Goal: Task Accomplishment & Management: Complete application form

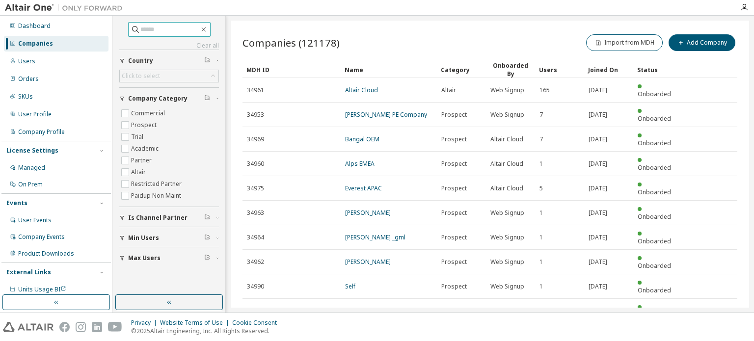
click at [163, 30] on input "text" at bounding box center [169, 30] width 59 height 10
type input "*******"
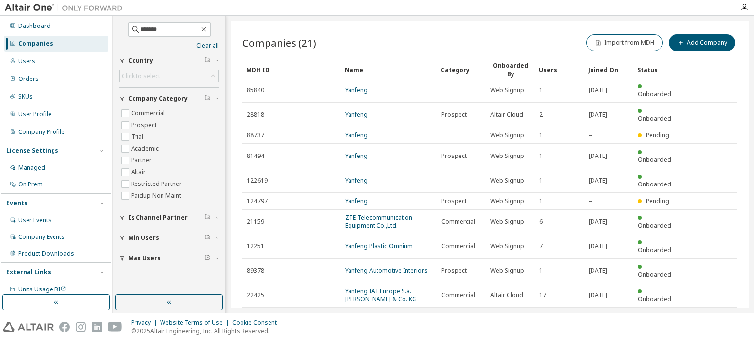
click at [712, 314] on icon "button" at bounding box center [712, 320] width 12 height 12
type input "*"
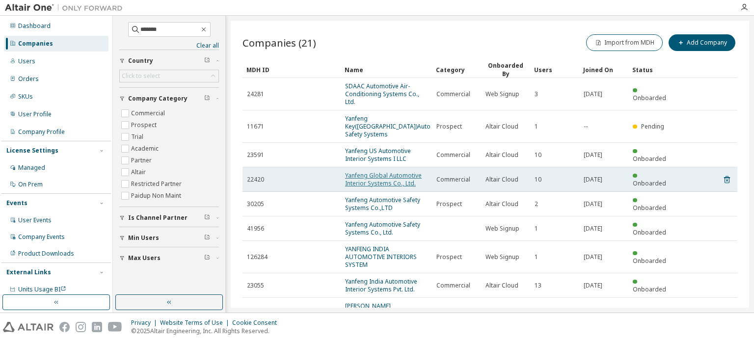
click at [398, 171] on link "Yanfeng Global Automotive Interior Systems Co., Ltd." at bounding box center [383, 179] width 77 height 16
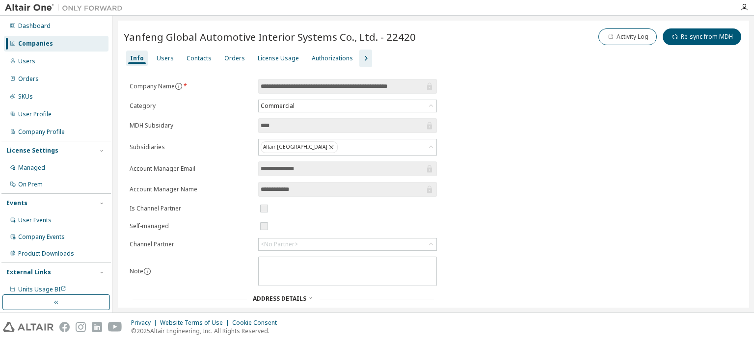
click at [54, 48] on div "Companies" at bounding box center [56, 44] width 105 height 16
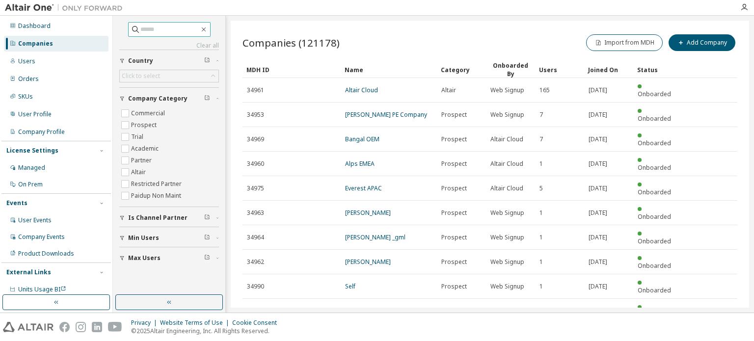
click at [168, 31] on input "text" at bounding box center [169, 30] width 59 height 10
type input "*******"
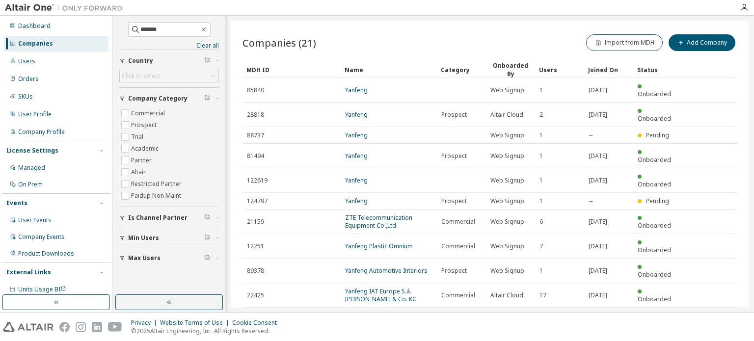
click at [712, 317] on icon "button" at bounding box center [712, 319] width 3 height 5
type input "*"
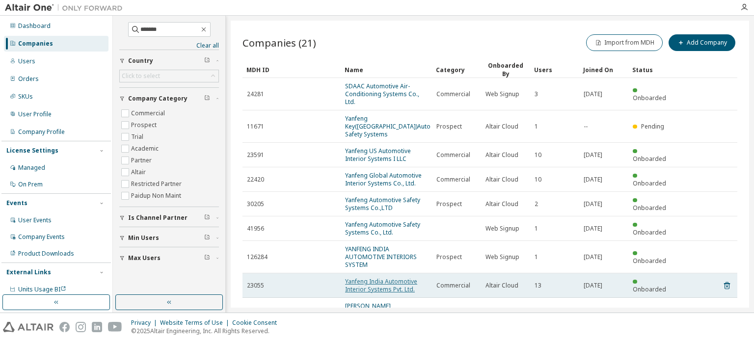
click at [398, 277] on link "Yanfeng India Automotive Interior Systems Pvt. Ltd." at bounding box center [381, 285] width 72 height 16
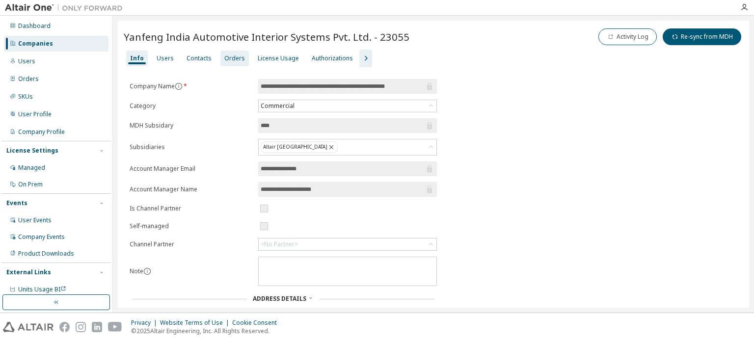
click at [225, 59] on div "Orders" at bounding box center [234, 58] width 21 height 8
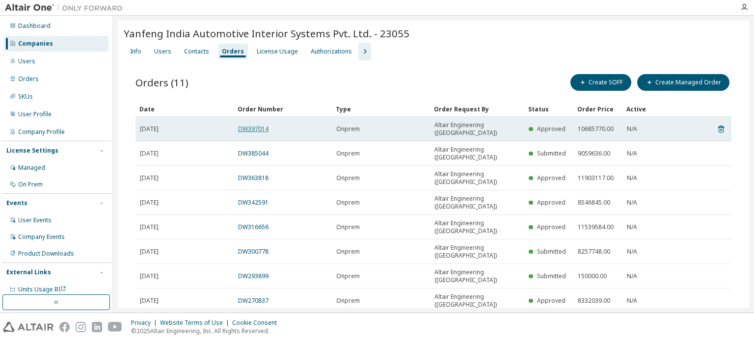
click at [253, 125] on link "DW397014" at bounding box center [253, 129] width 30 height 8
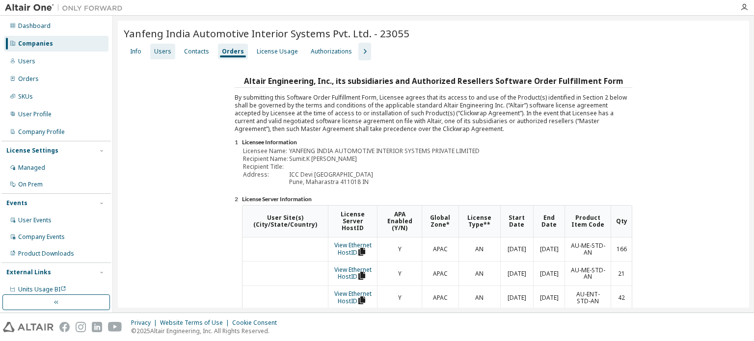
click at [156, 53] on div "Users" at bounding box center [162, 52] width 17 height 8
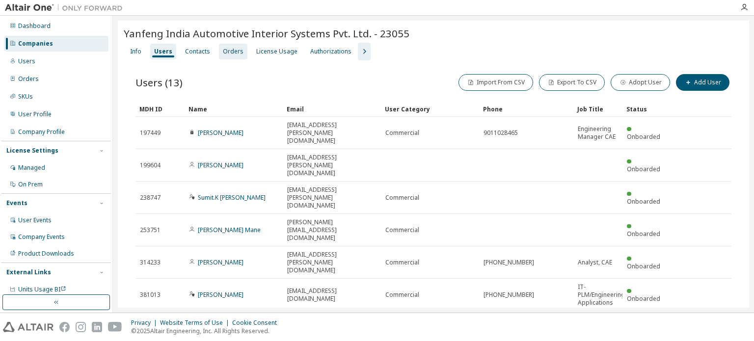
click at [235, 51] on div "Yanfeng [GEOGRAPHIC_DATA] Automotive Interior Systems Pvt. Ltd. - 23055 Clear L…" at bounding box center [433, 264] width 631 height 487
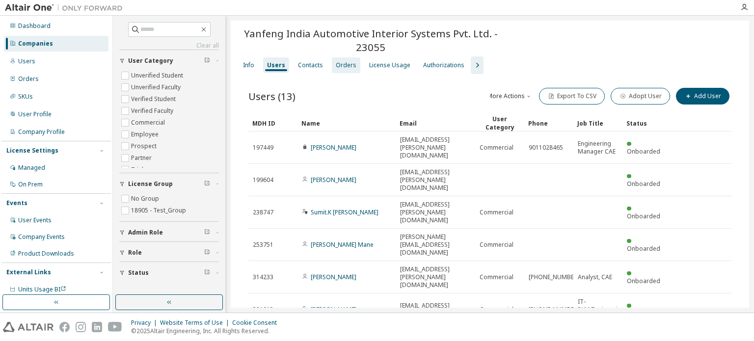
click at [346, 65] on div "Orders" at bounding box center [346, 65] width 21 height 8
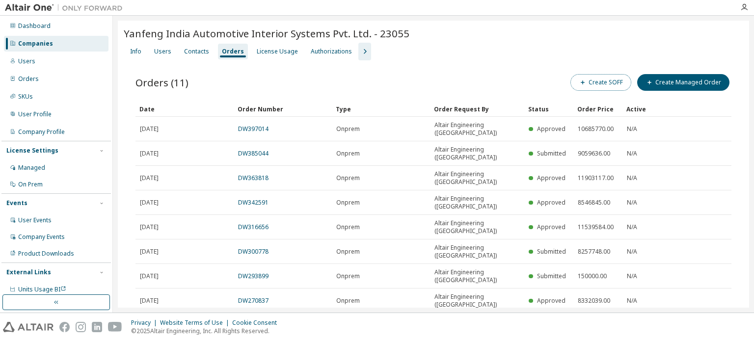
click at [582, 89] on button "Create SOFF" at bounding box center [600, 82] width 61 height 17
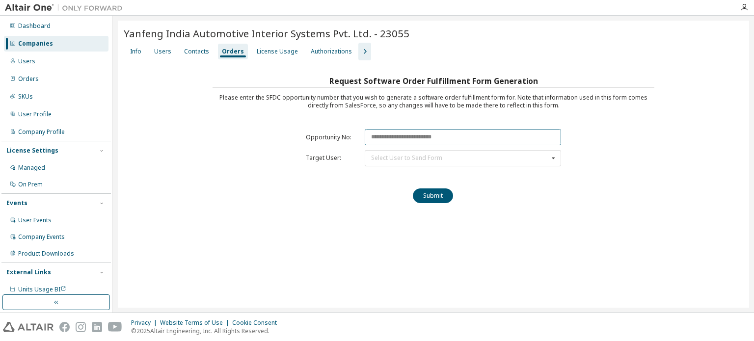
click at [400, 142] on input "text" at bounding box center [463, 137] width 196 height 16
paste input "********"
type input "********"
click at [394, 160] on div "Select User to Send Form [PERSON_NAME] ([PERSON_NAME][EMAIL_ADDRESS][PERSON_NAM…" at bounding box center [463, 158] width 196 height 16
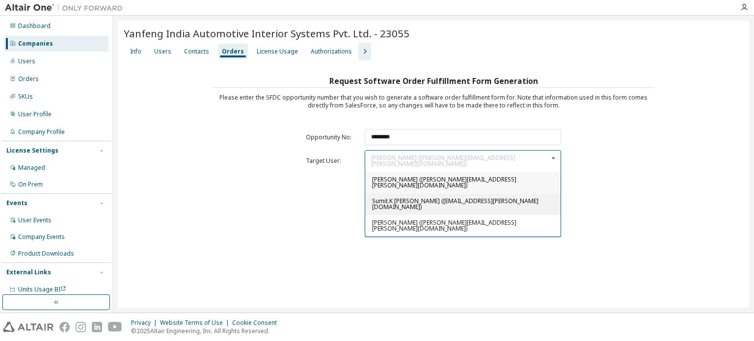
click at [399, 197] on span "Sumit.K [PERSON_NAME] ([EMAIL_ADDRESS][PERSON_NAME][DOMAIN_NAME])" at bounding box center [455, 204] width 166 height 14
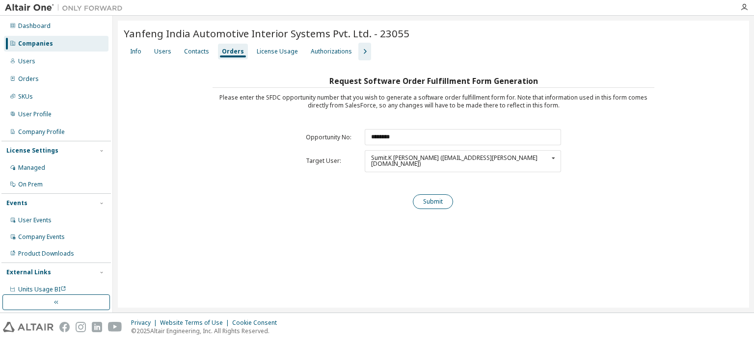
click at [441, 194] on button "Submit" at bounding box center [433, 201] width 40 height 15
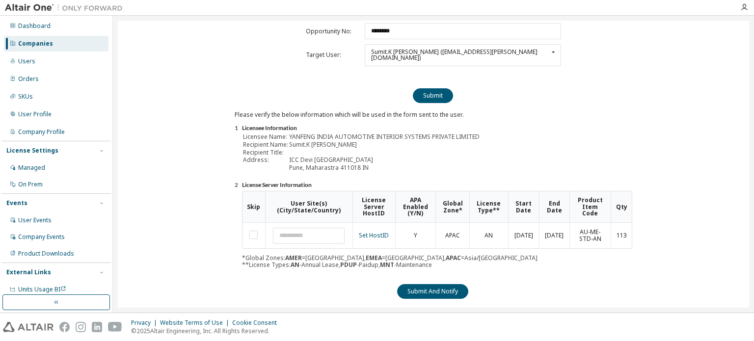
scroll to position [108, 0]
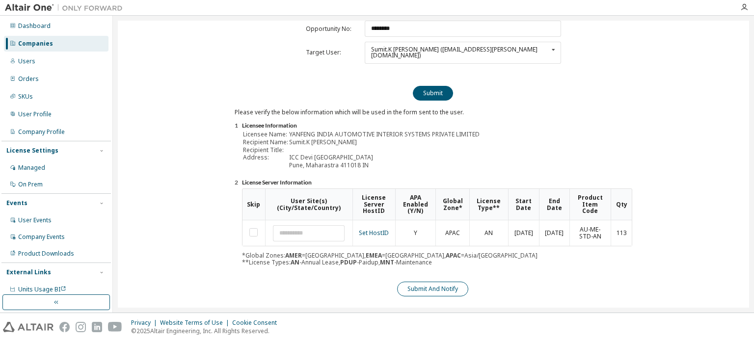
click at [438, 282] on button "Submit And Notify" at bounding box center [432, 289] width 71 height 15
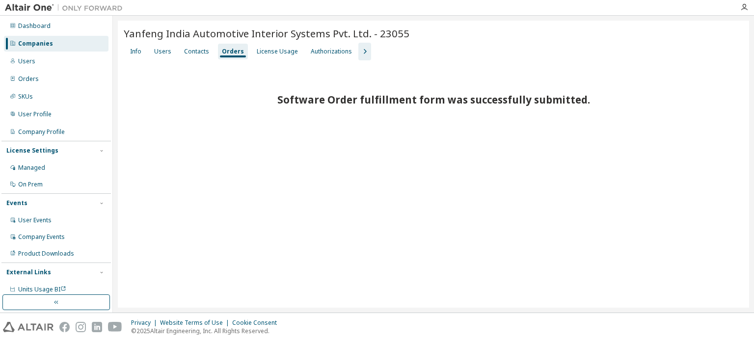
click at [556, 168] on div "Yanfeng [GEOGRAPHIC_DATA] Automotive Interior Systems Pvt. Ltd. - 23055 Clear L…" at bounding box center [433, 164] width 631 height 287
